Goal: Navigation & Orientation: Find specific page/section

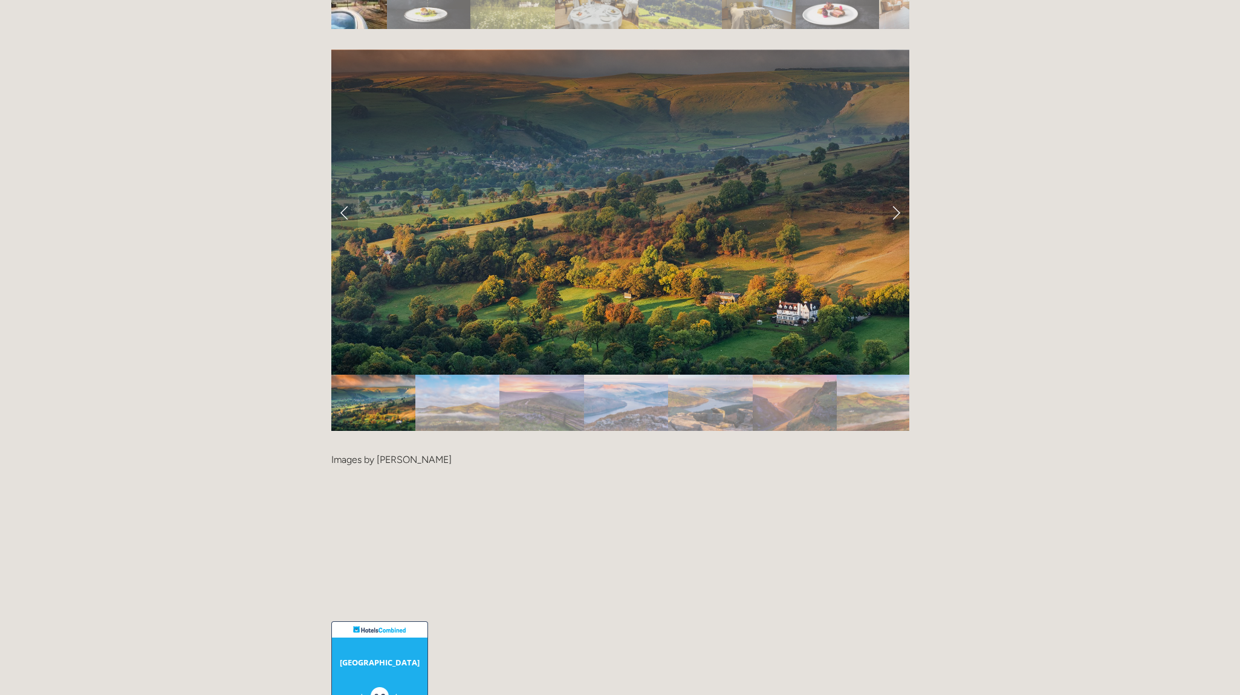
scroll to position [2628, 0]
click at [897, 193] on link "Next Slide" at bounding box center [896, 211] width 27 height 36
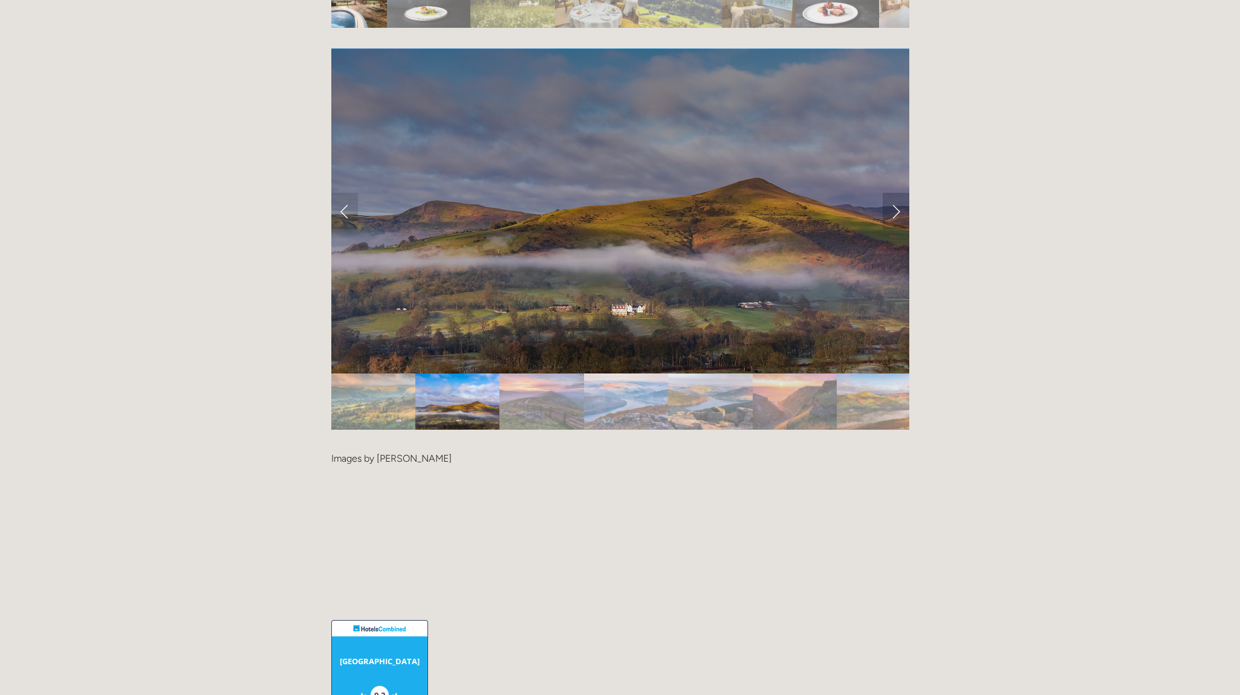
click at [897, 193] on link "Next Slide" at bounding box center [896, 211] width 27 height 36
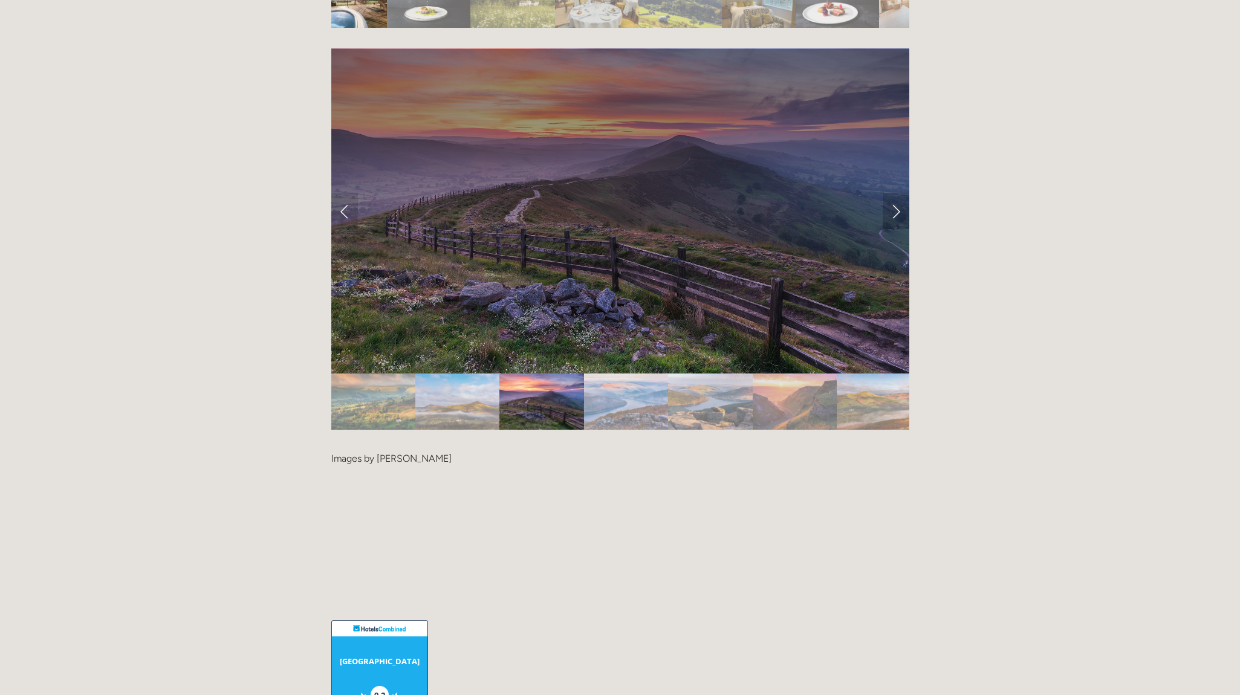
click at [897, 193] on link "Next Slide" at bounding box center [896, 211] width 27 height 36
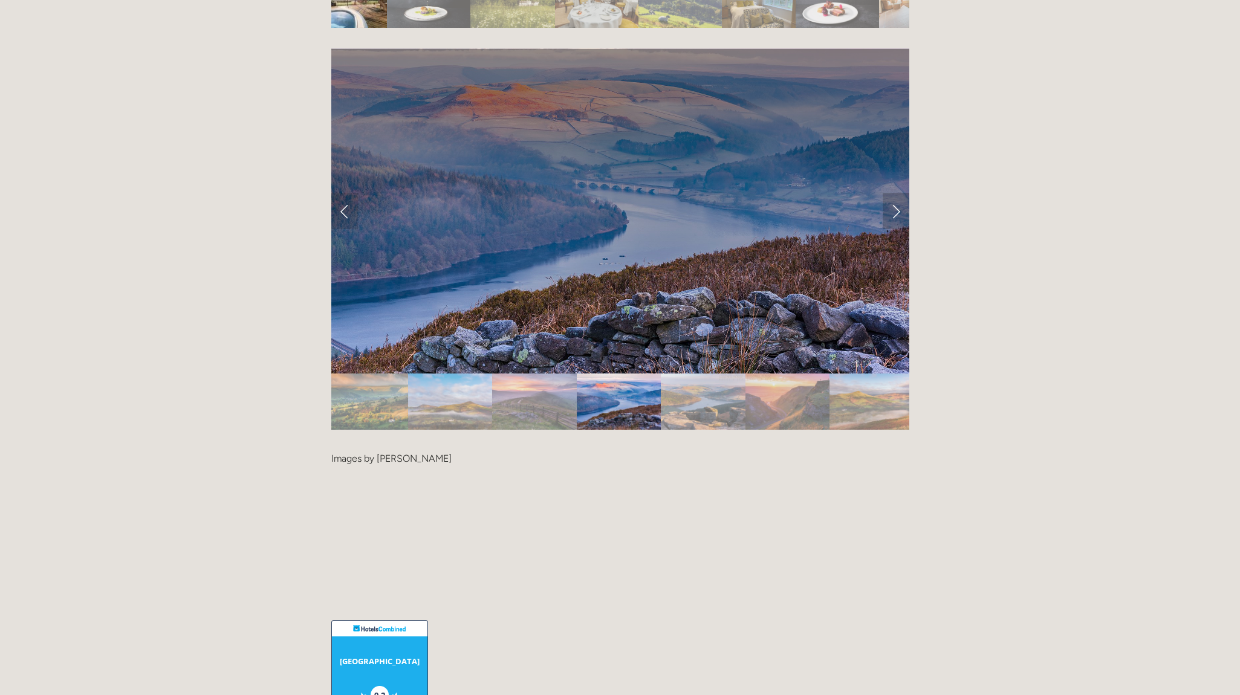
click at [897, 193] on link "Next Slide" at bounding box center [896, 211] width 27 height 36
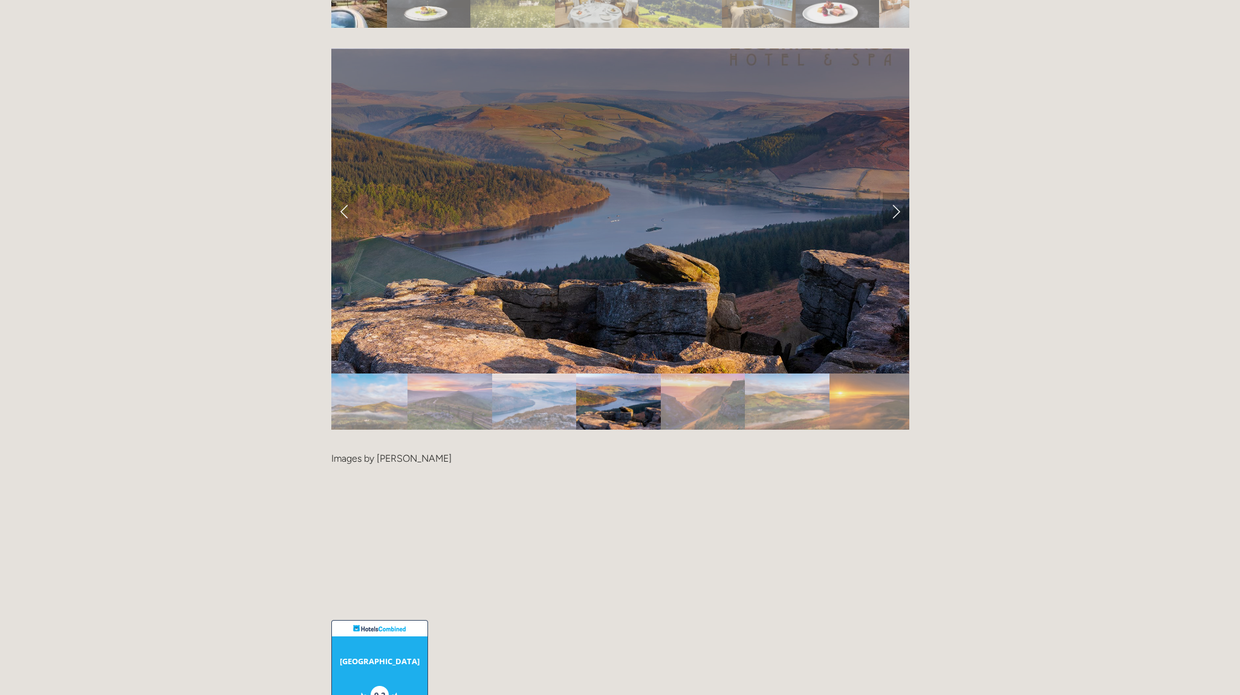
click at [897, 193] on link "Next Slide" at bounding box center [896, 211] width 27 height 36
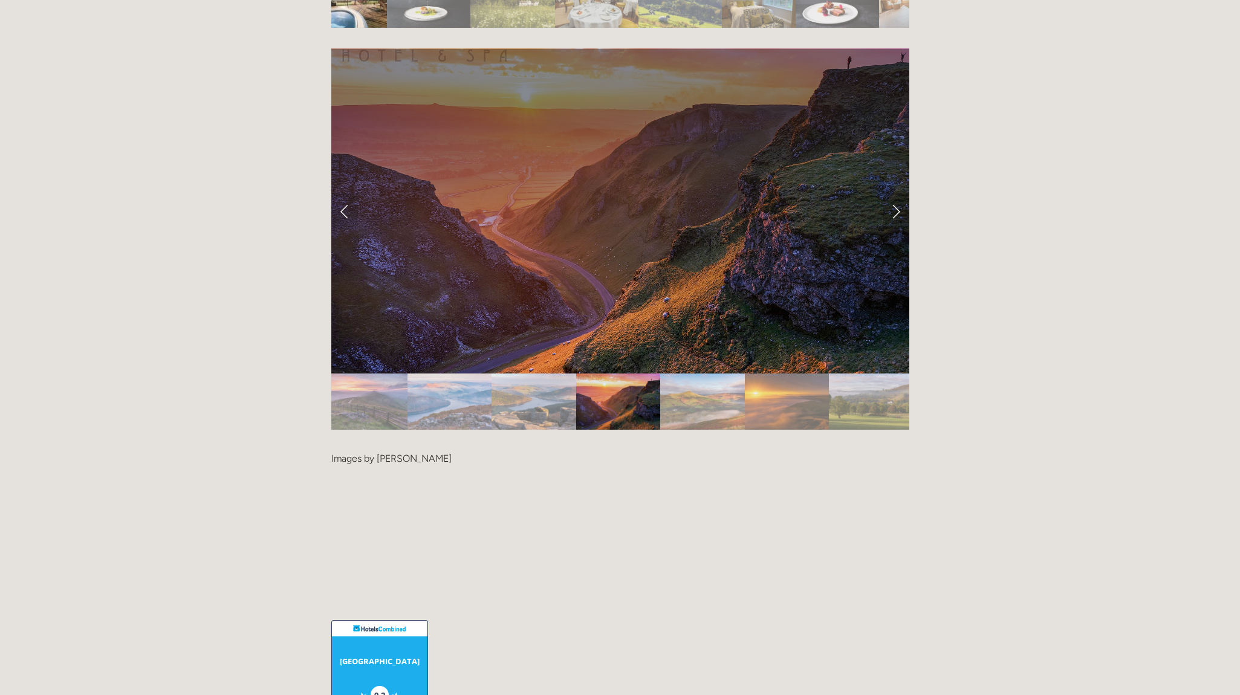
click at [897, 193] on link "Next Slide" at bounding box center [896, 211] width 27 height 36
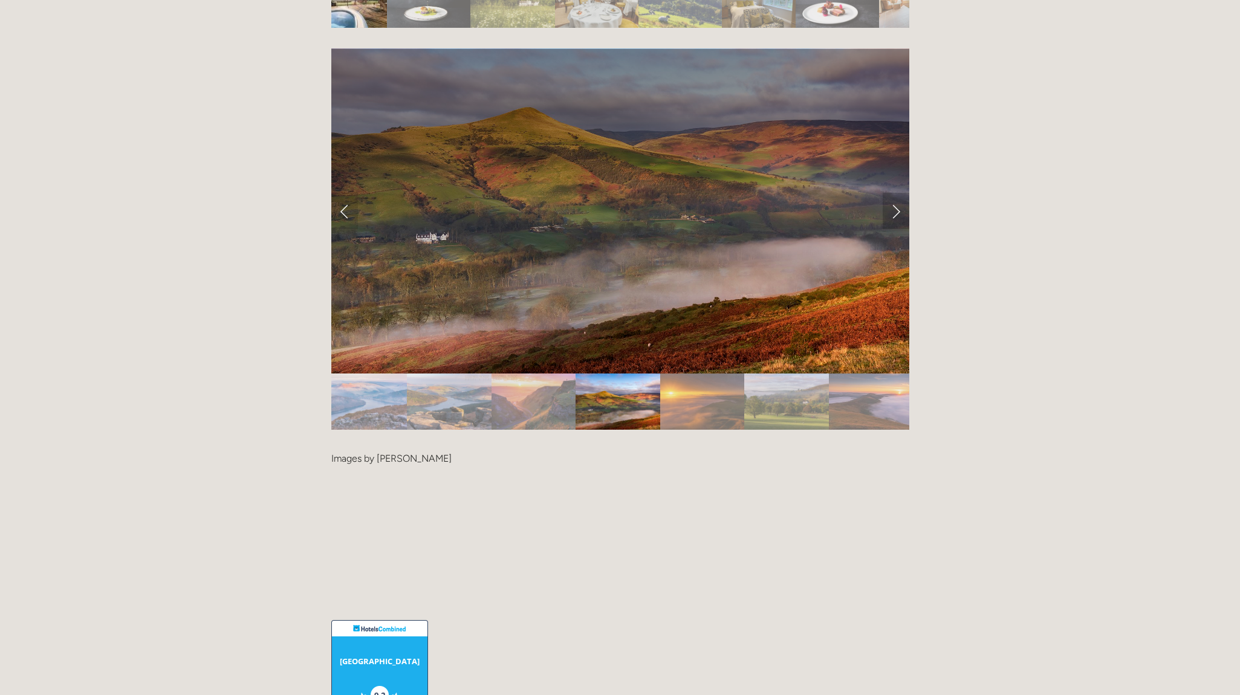
click at [897, 193] on link "Next Slide" at bounding box center [896, 211] width 27 height 36
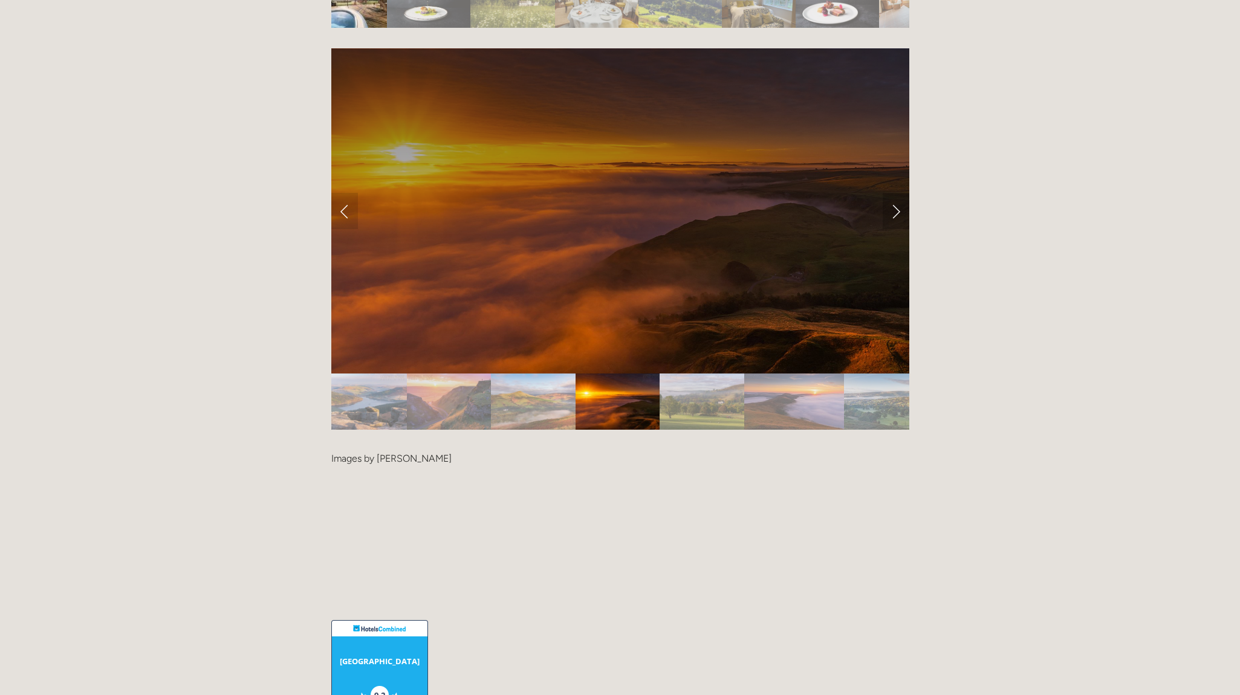
click at [897, 193] on link "Next Slide" at bounding box center [896, 211] width 27 height 36
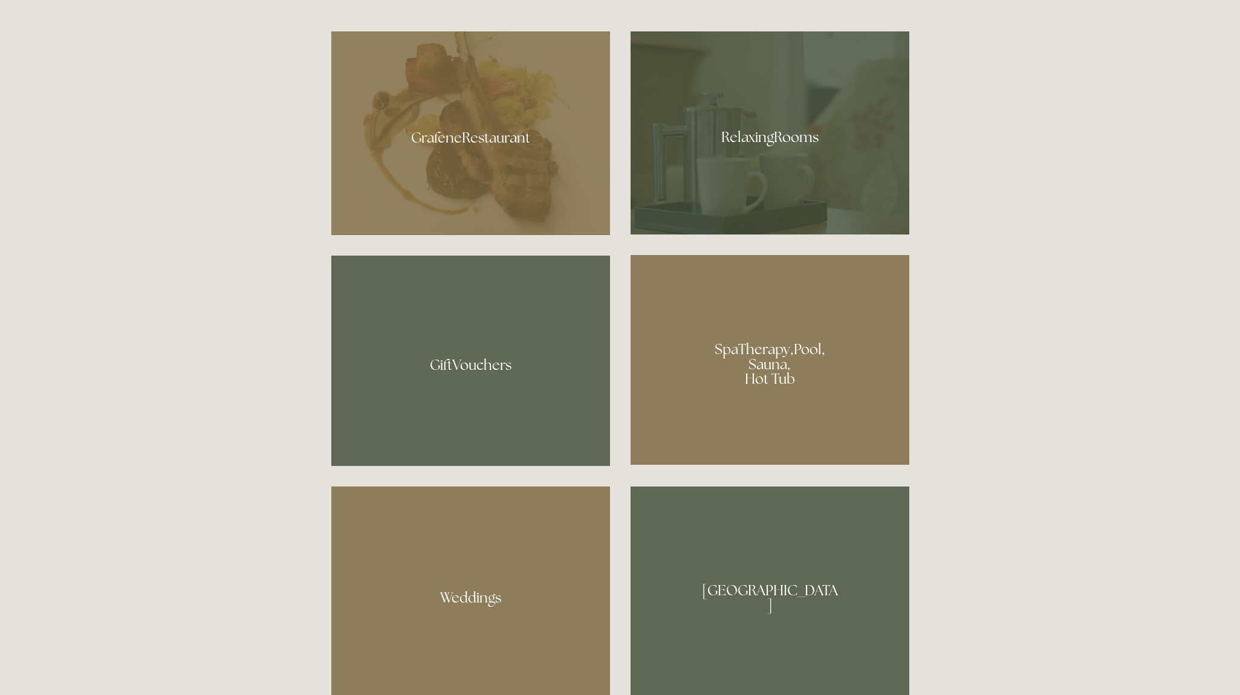
scroll to position [945, 0]
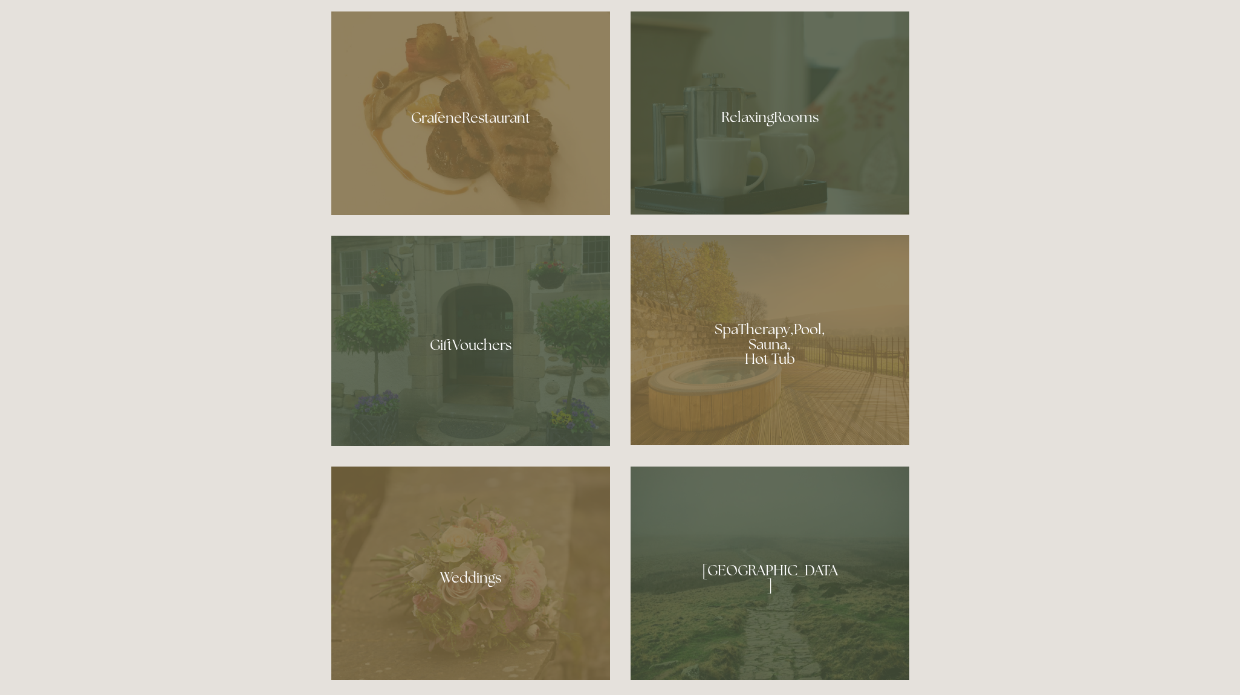
click at [752, 374] on div at bounding box center [770, 340] width 279 height 210
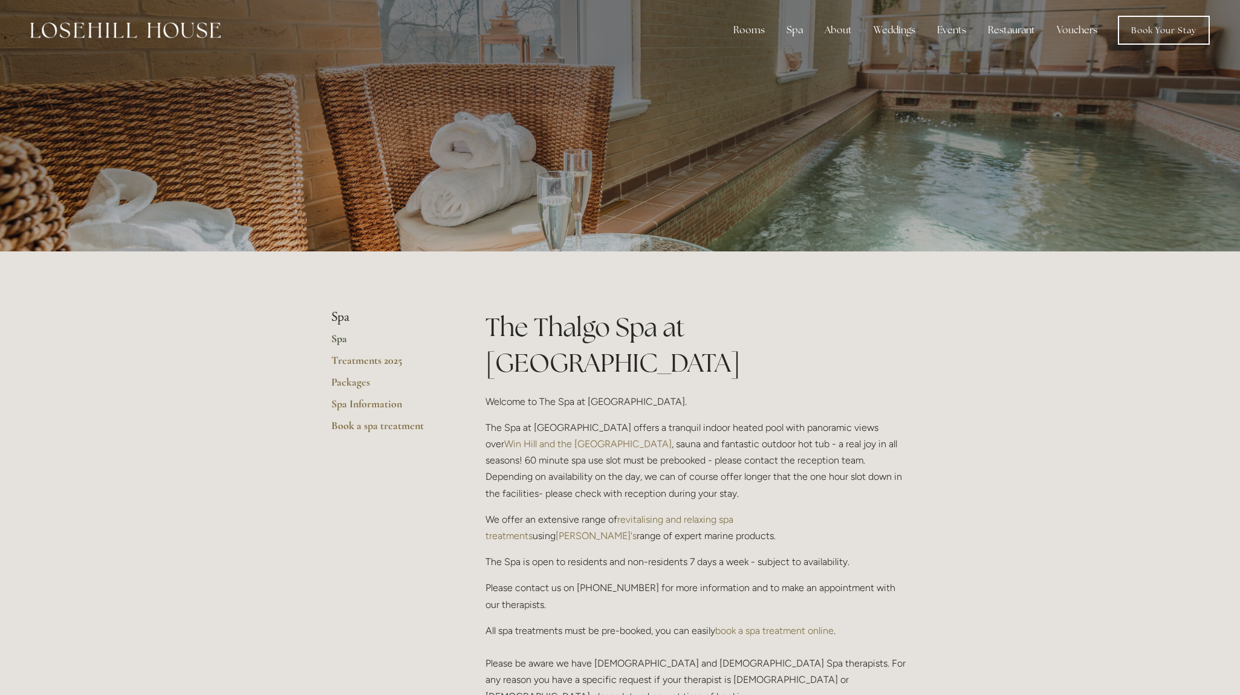
scroll to position [3, 0]
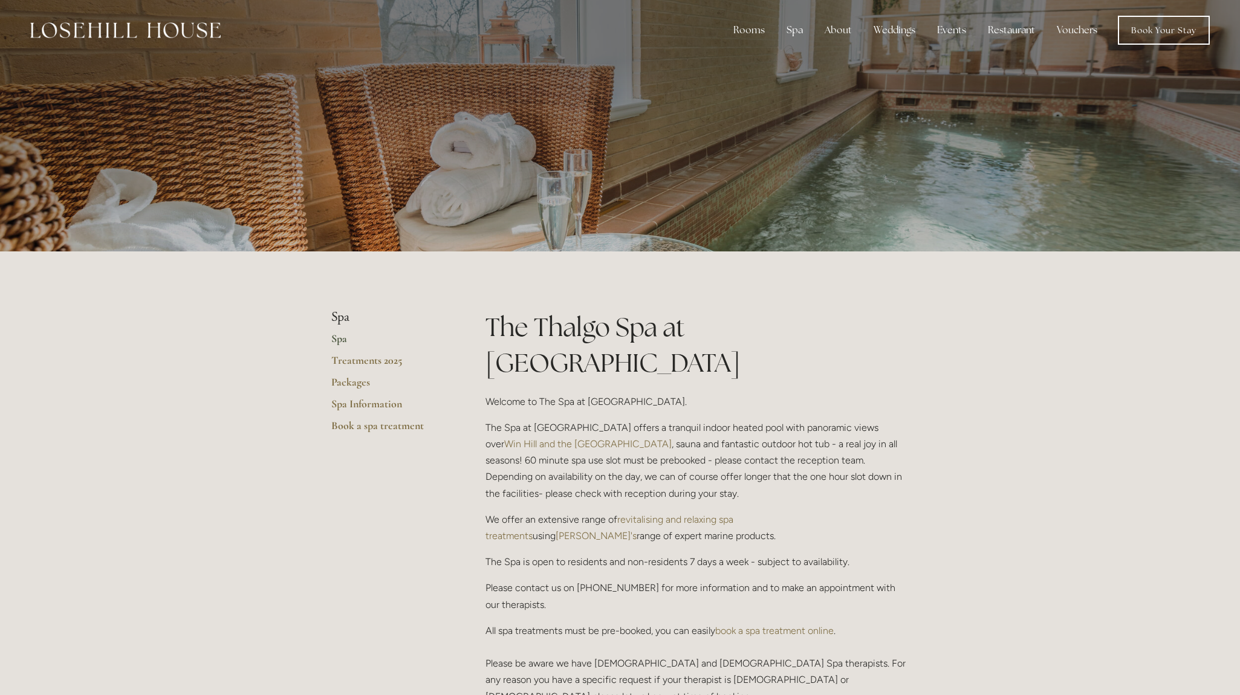
scroll to position [0, 0]
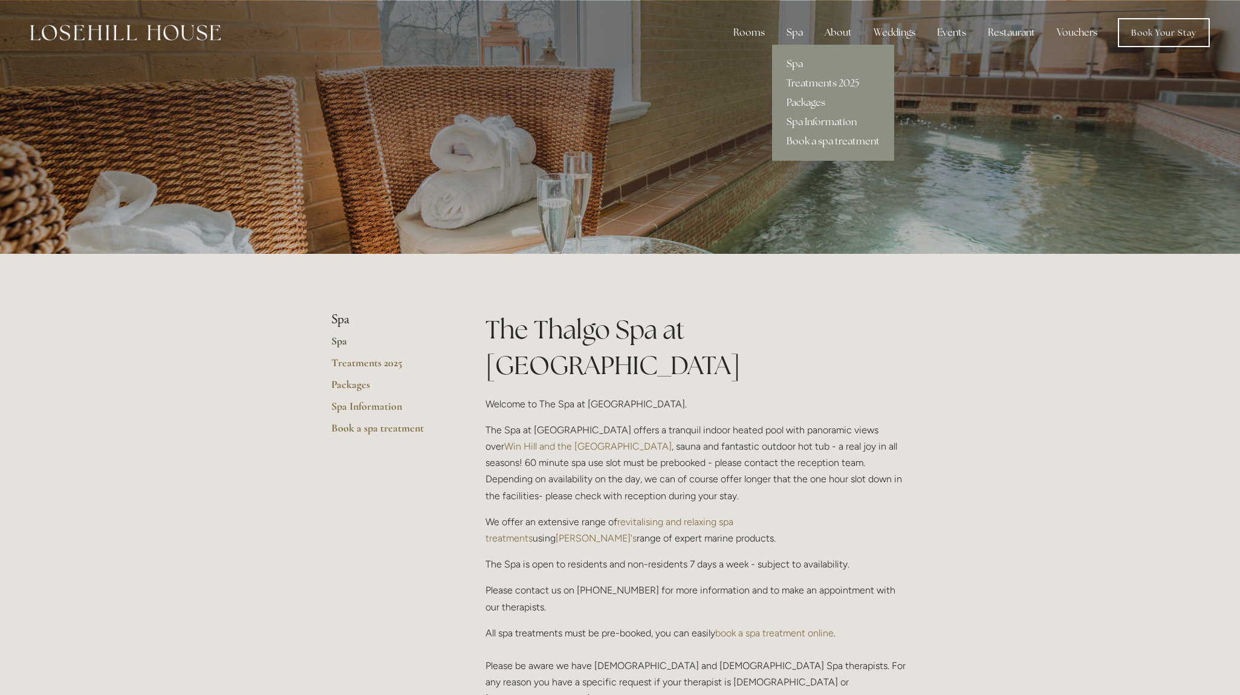
click at [798, 62] on link "Spa" at bounding box center [833, 63] width 122 height 19
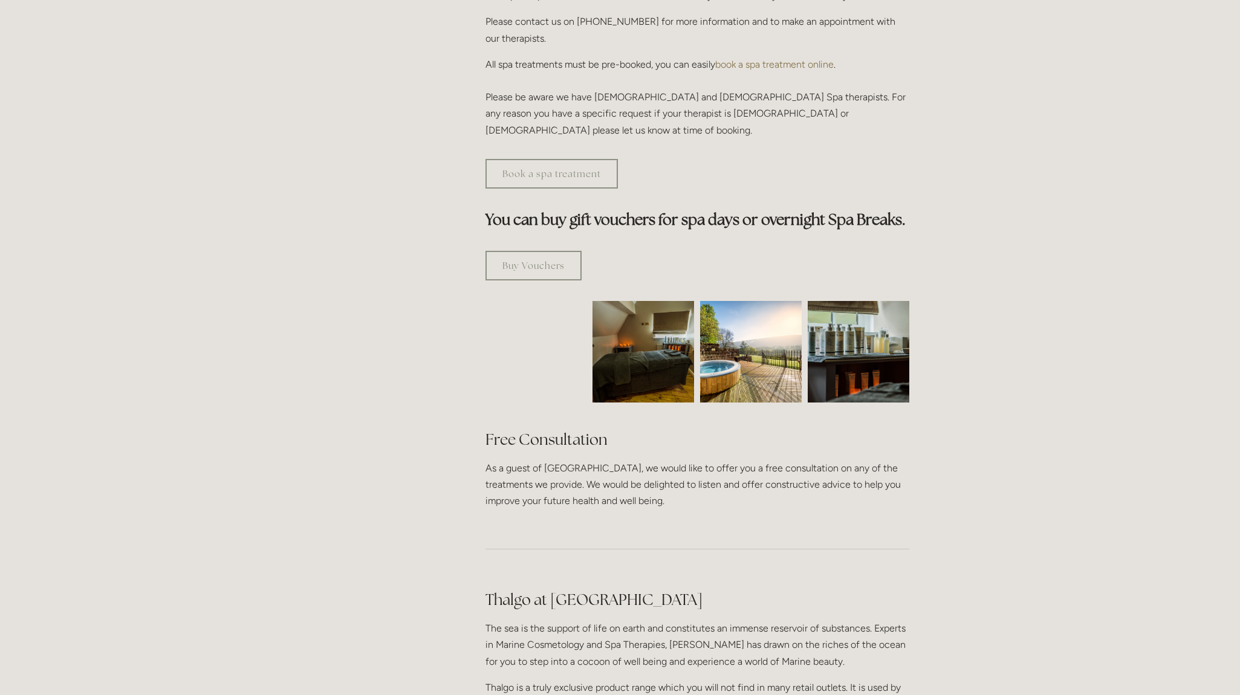
scroll to position [586, 0]
